Goal: Use online tool/utility

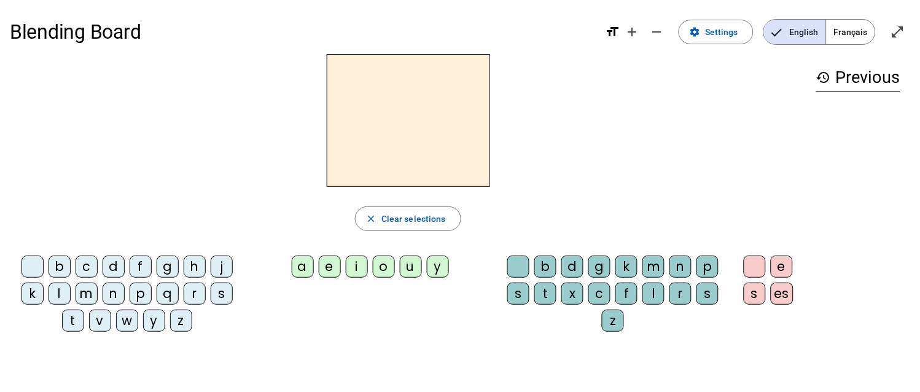
scroll to position [17822, 0]
click at [119, 265] on div "d" at bounding box center [114, 267] width 22 height 22
click at [334, 268] on div "e" at bounding box center [330, 267] width 22 height 22
click at [70, 322] on div "t" at bounding box center [73, 321] width 22 height 22
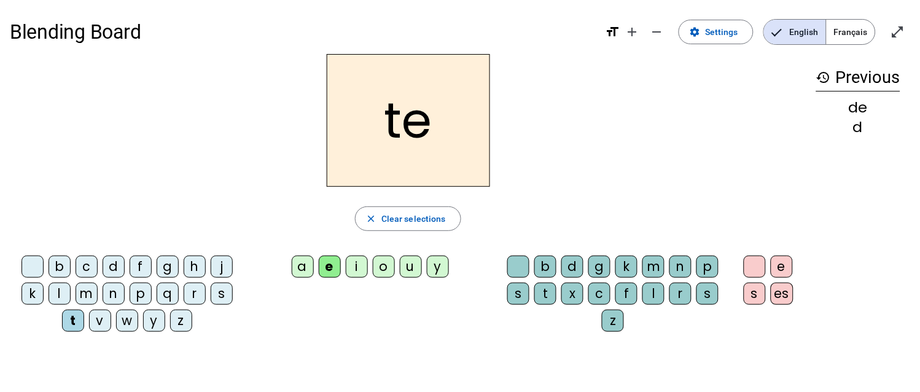
click at [93, 292] on div "m" at bounding box center [87, 294] width 22 height 22
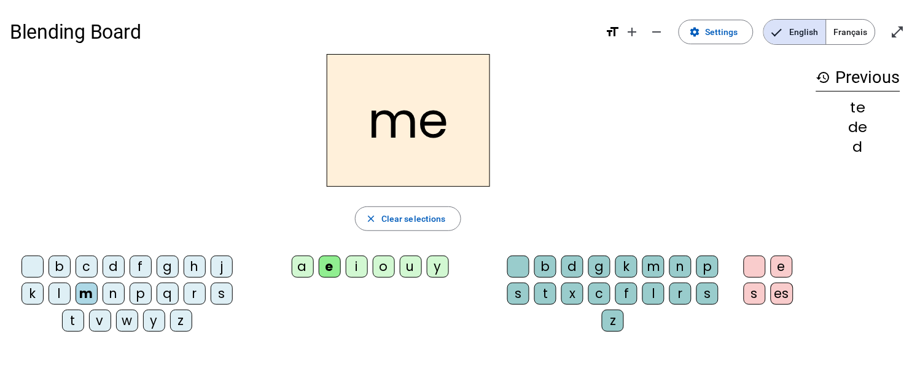
click at [358, 268] on div "i" at bounding box center [357, 267] width 22 height 22
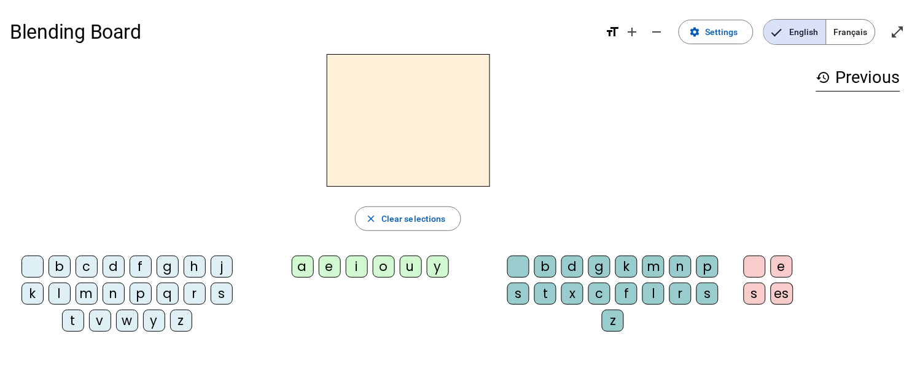
scroll to position [17822, 0]
